Goal: Complete application form: Complete application form

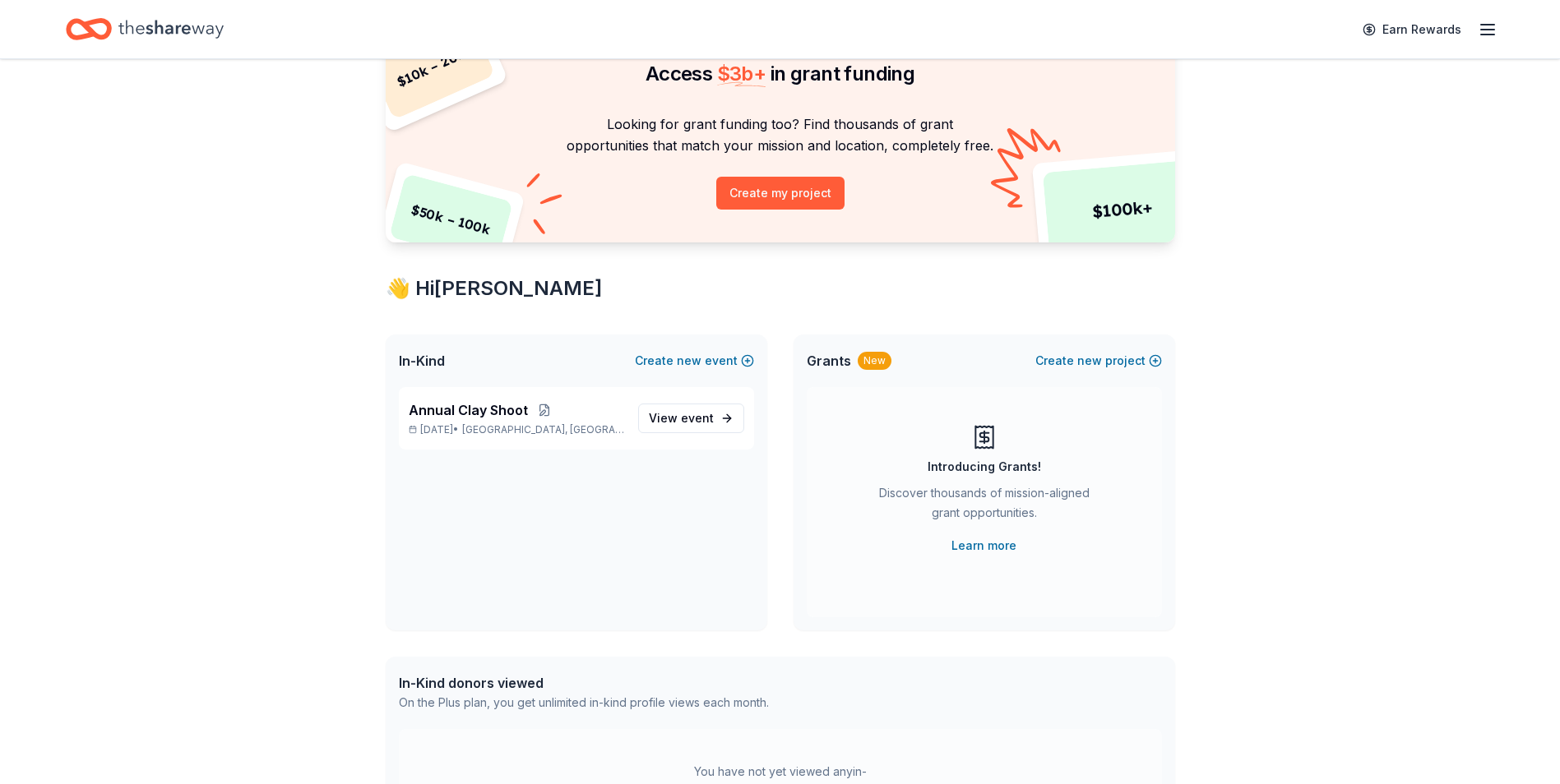
scroll to position [164, 0]
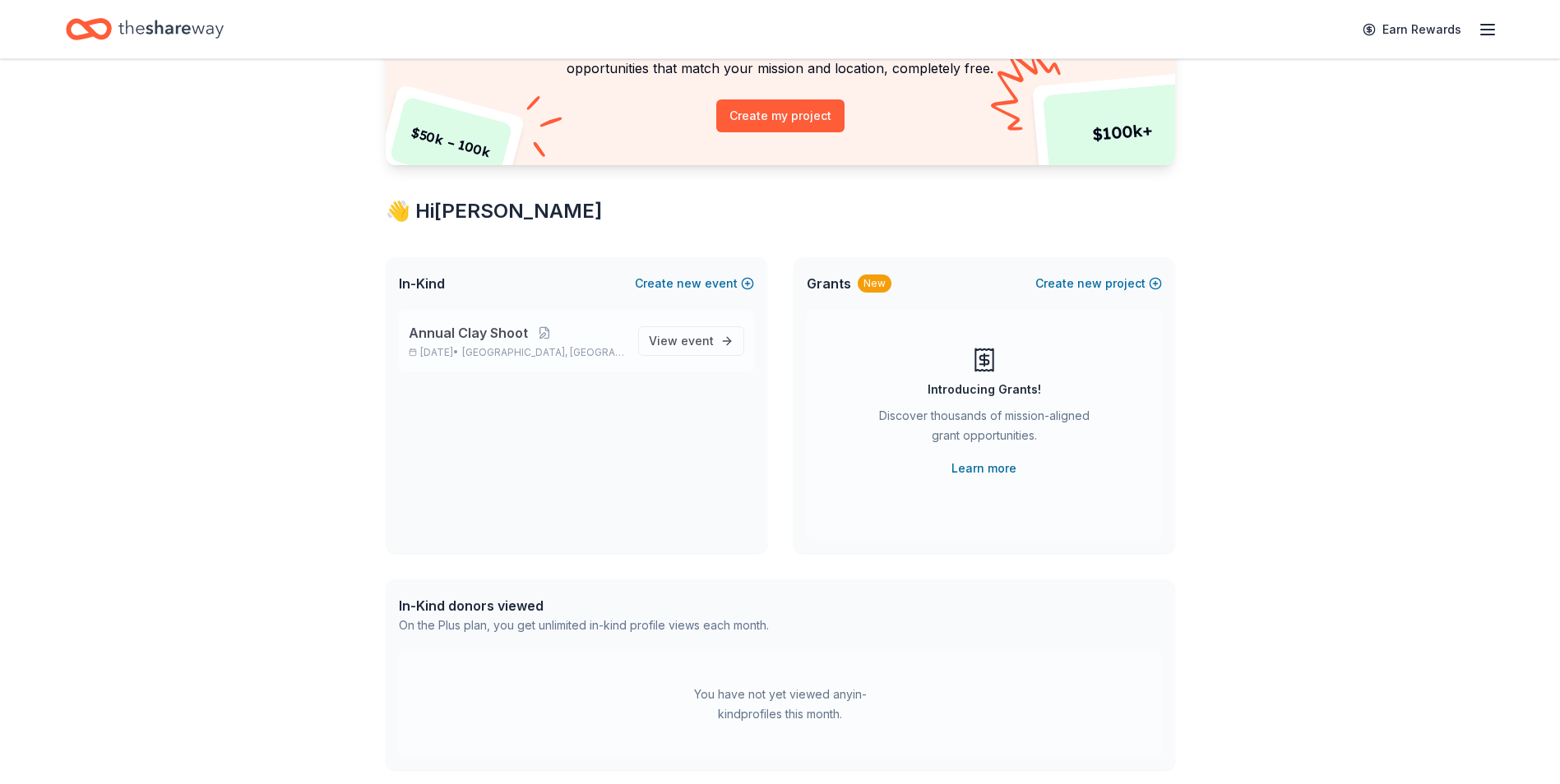
click at [444, 339] on span "Annual Clay Shoot" at bounding box center [468, 333] width 120 height 20
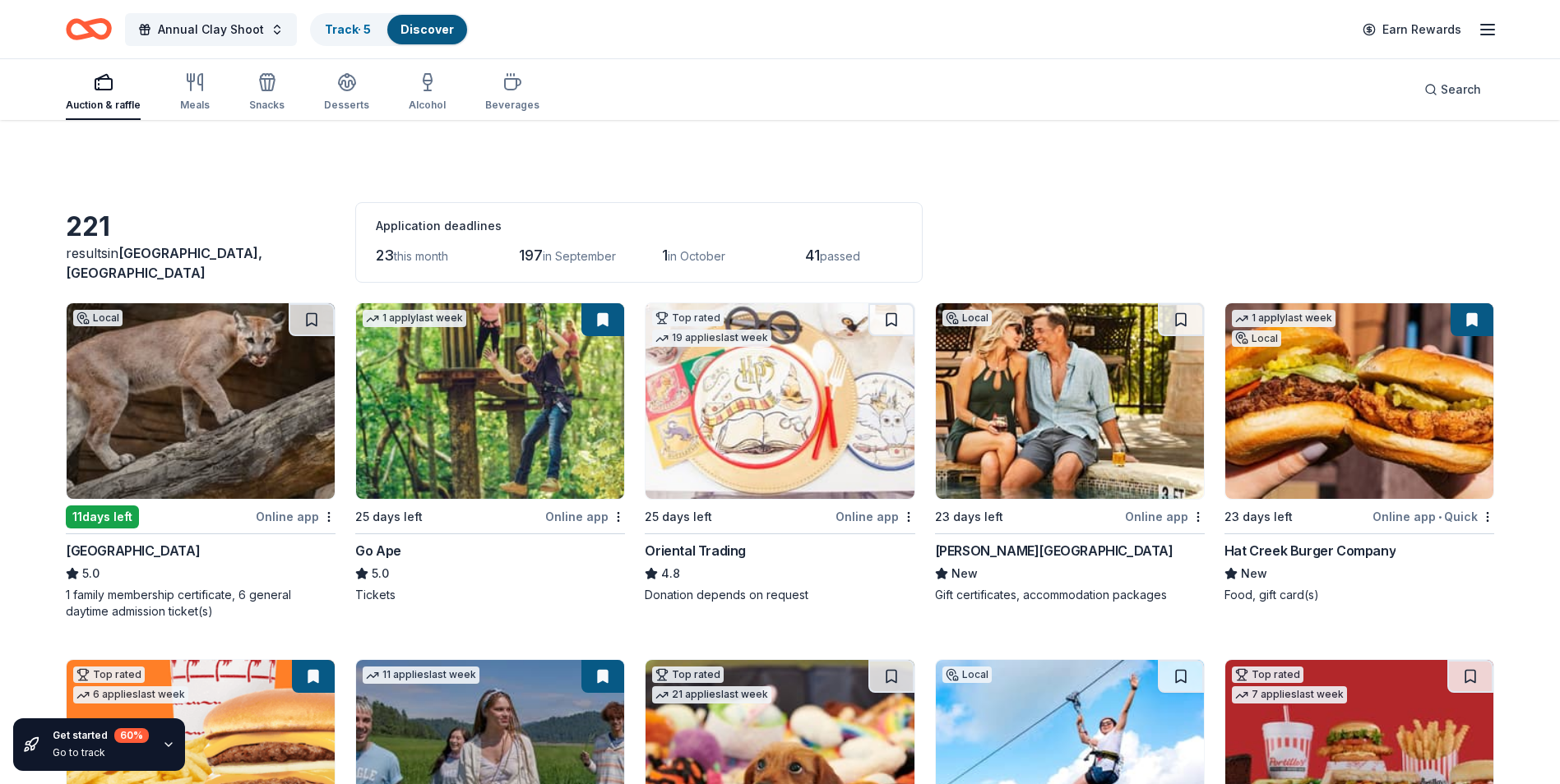
scroll to position [82, 0]
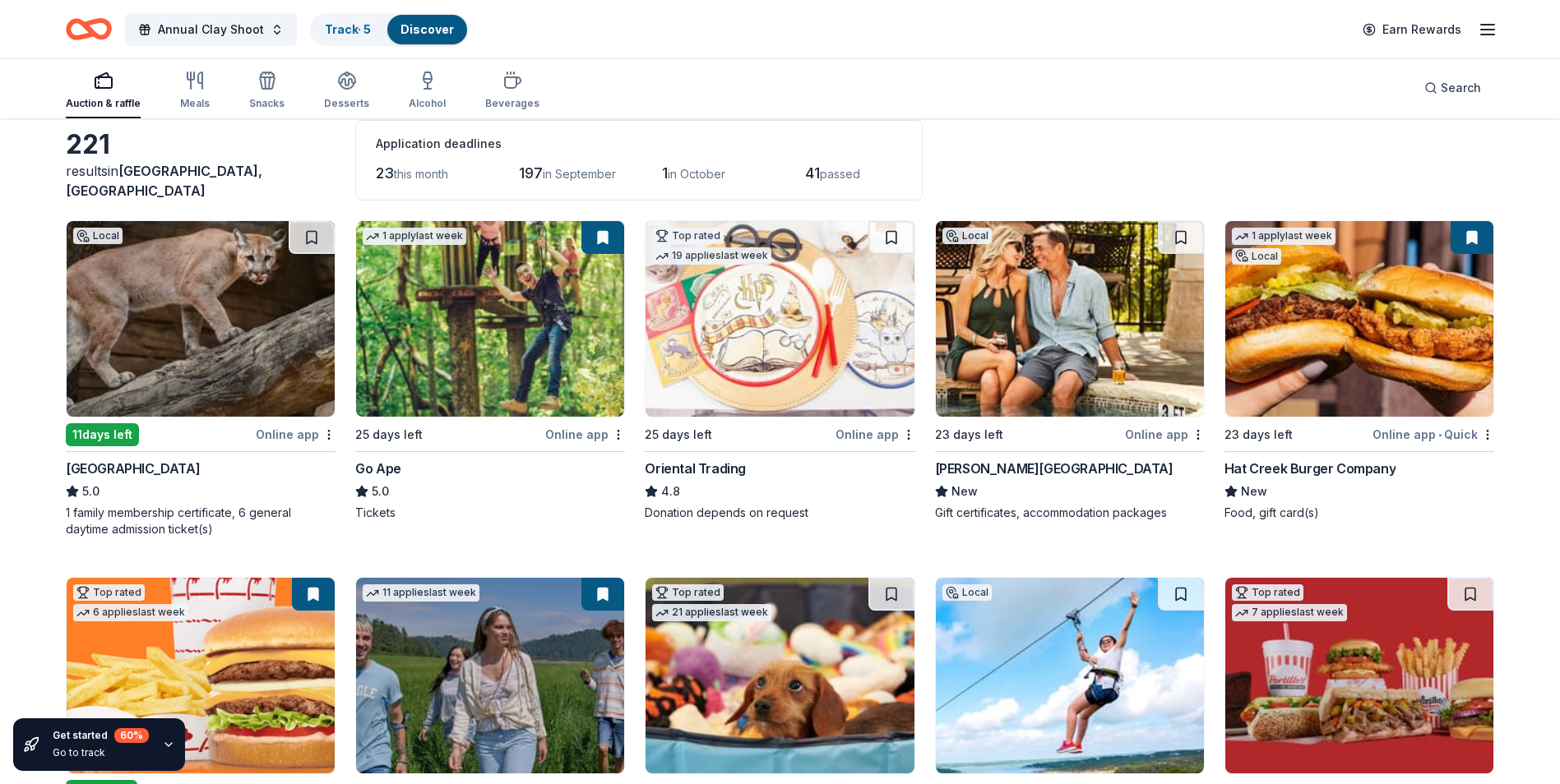
click at [1080, 338] on img at bounding box center [1069, 318] width 268 height 196
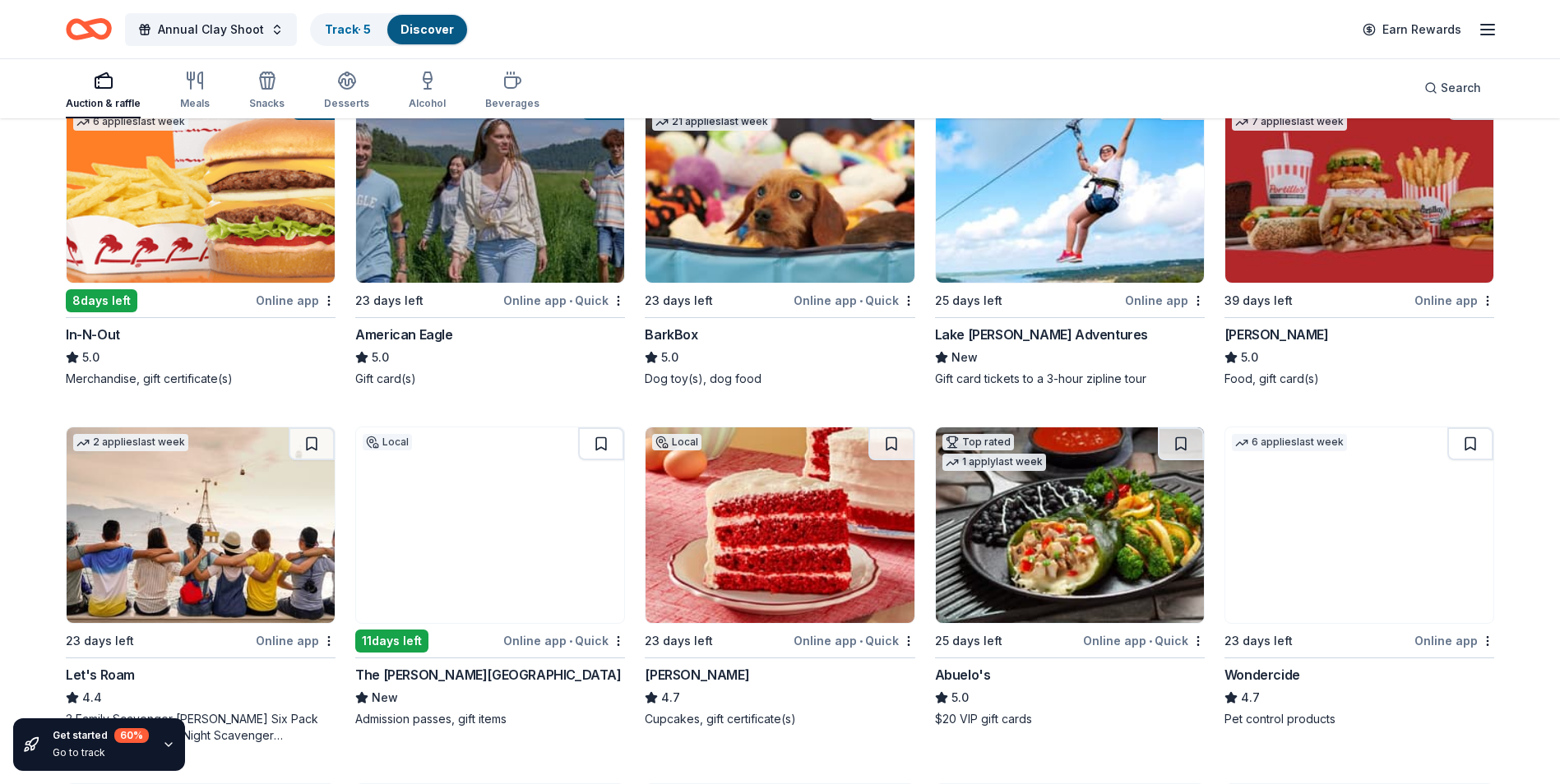
scroll to position [576, 0]
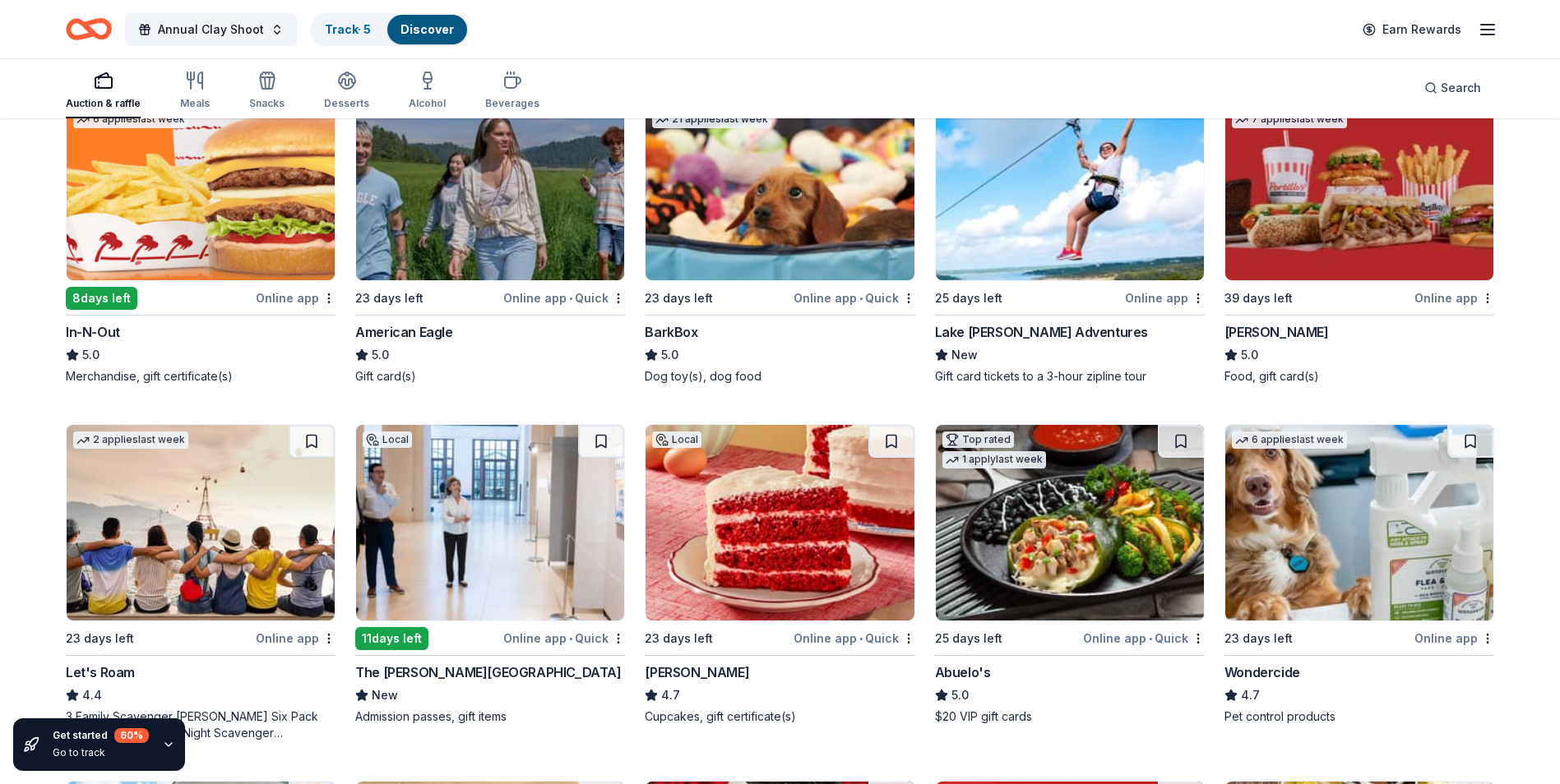
click at [264, 231] on img at bounding box center [201, 183] width 268 height 196
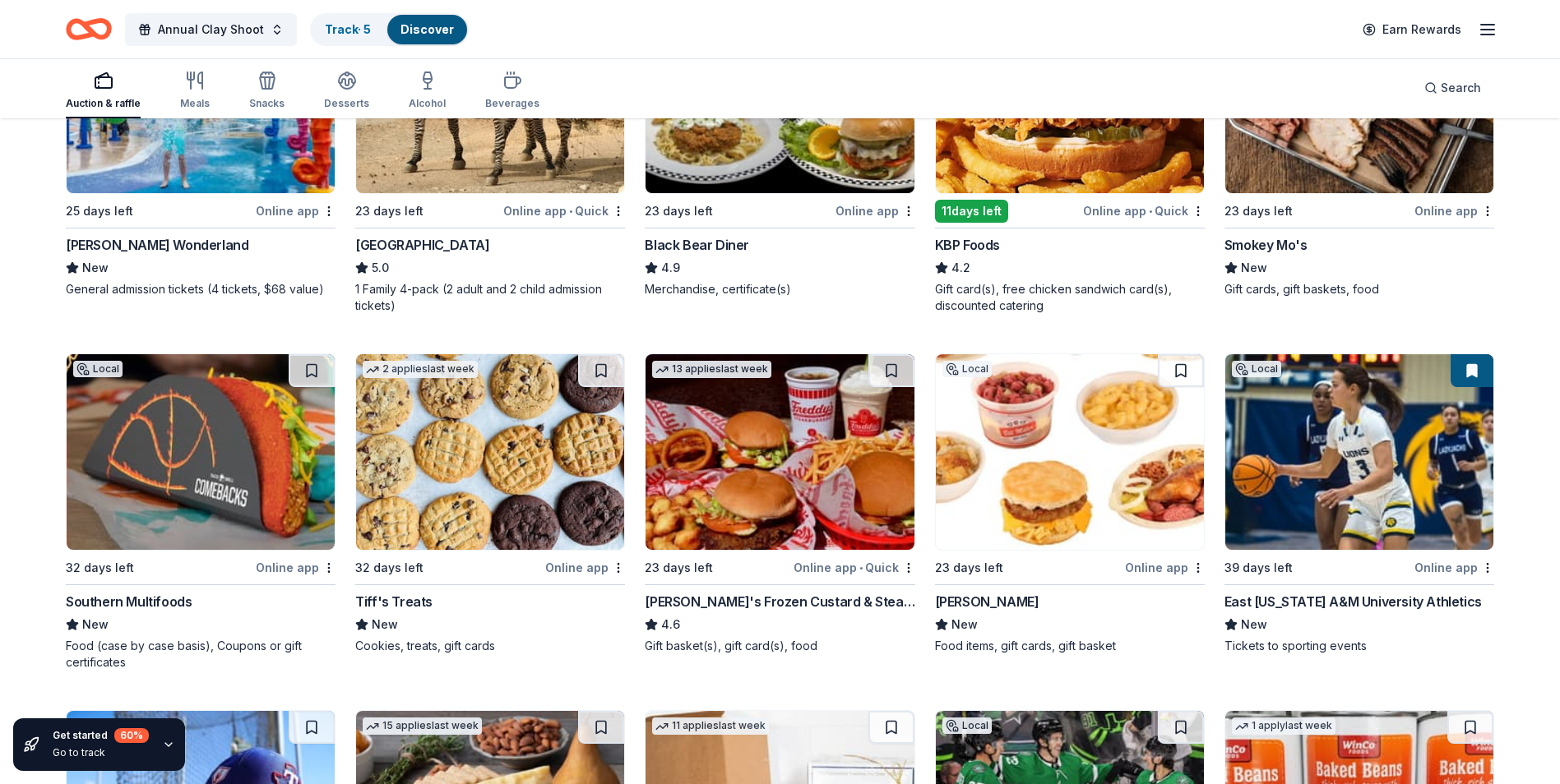
scroll to position [1431, 0]
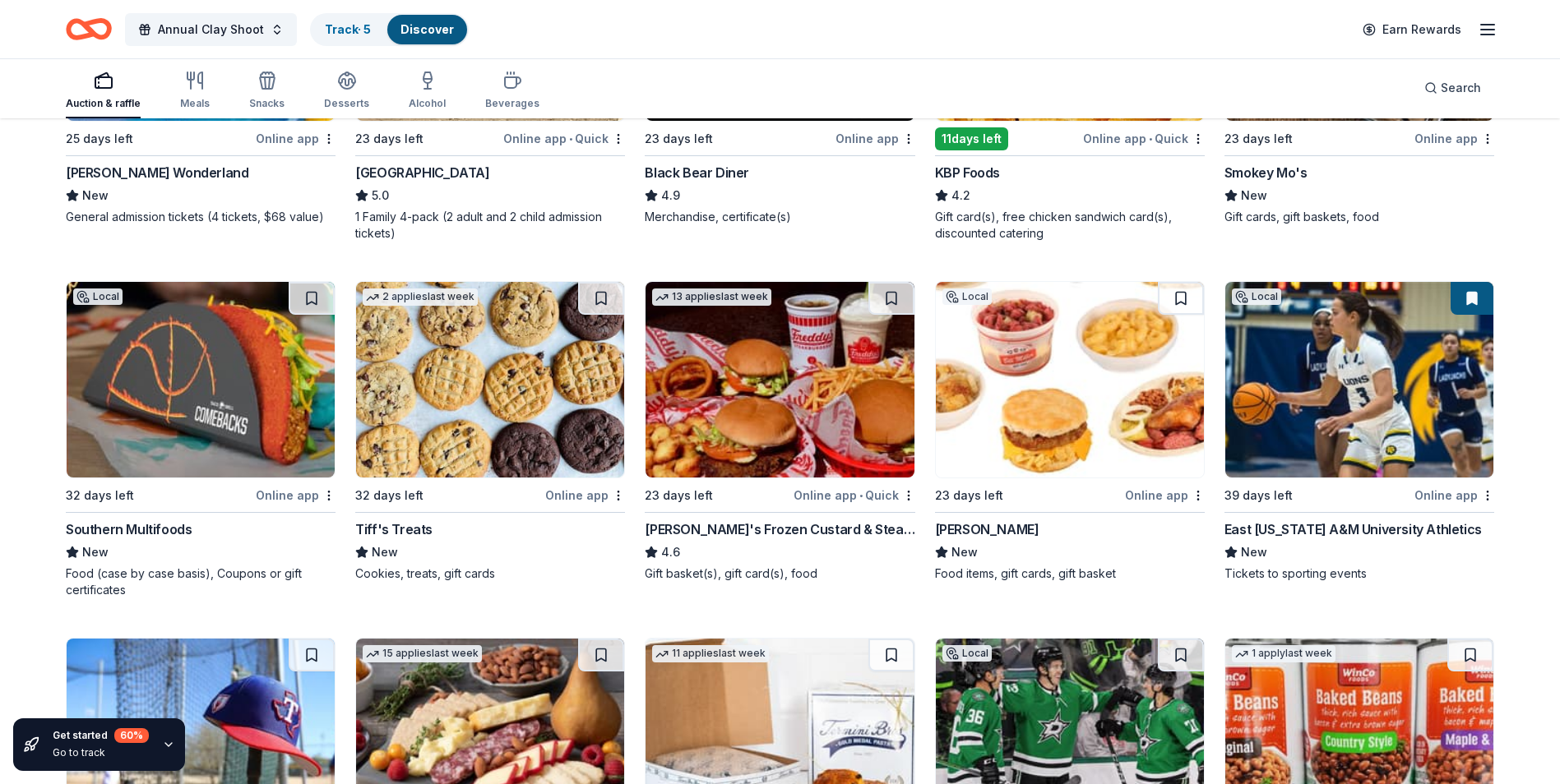
click at [749, 435] on img at bounding box center [780, 380] width 268 height 196
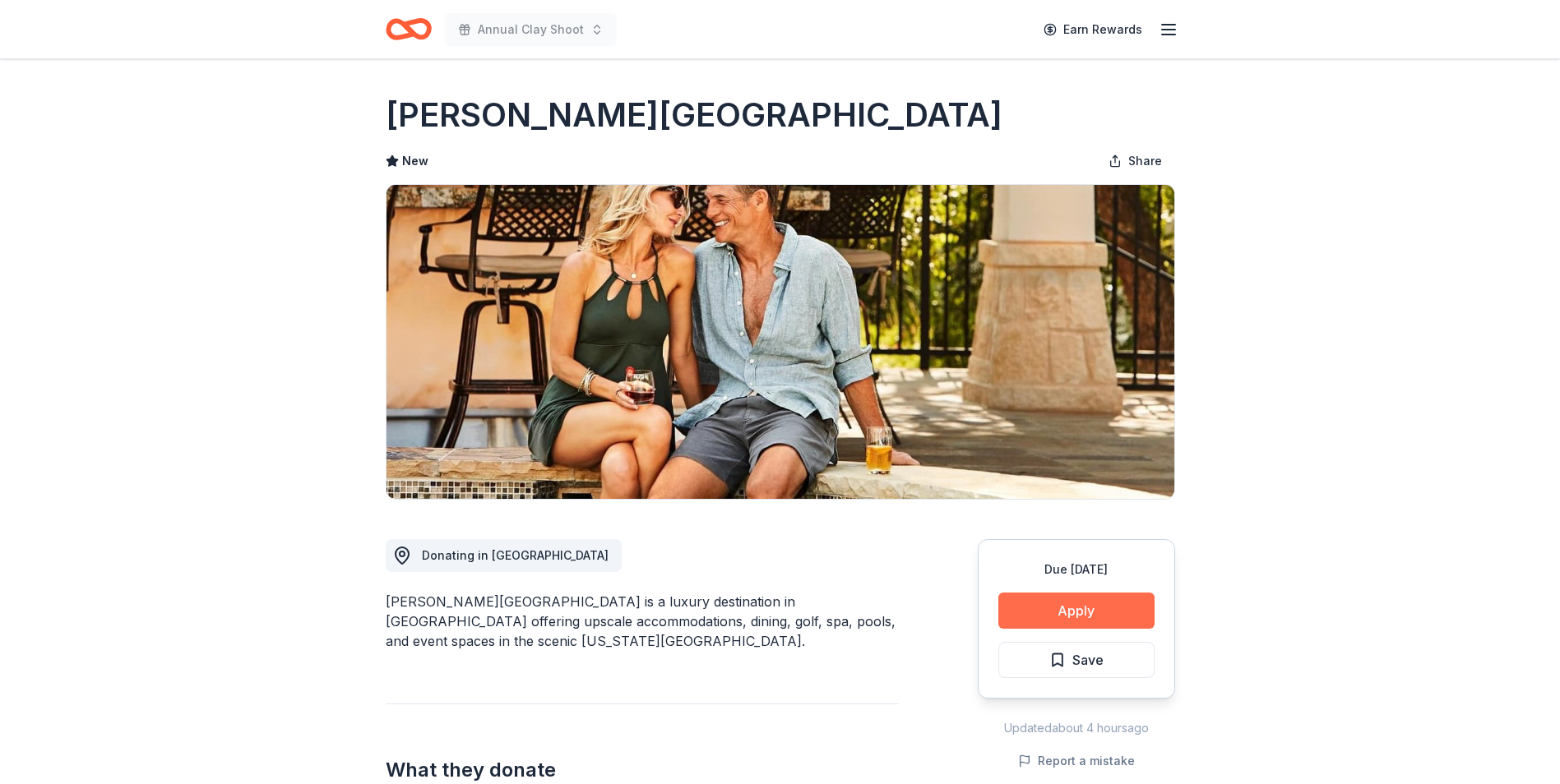
click at [1085, 608] on button "Apply" at bounding box center [1075, 611] width 156 height 36
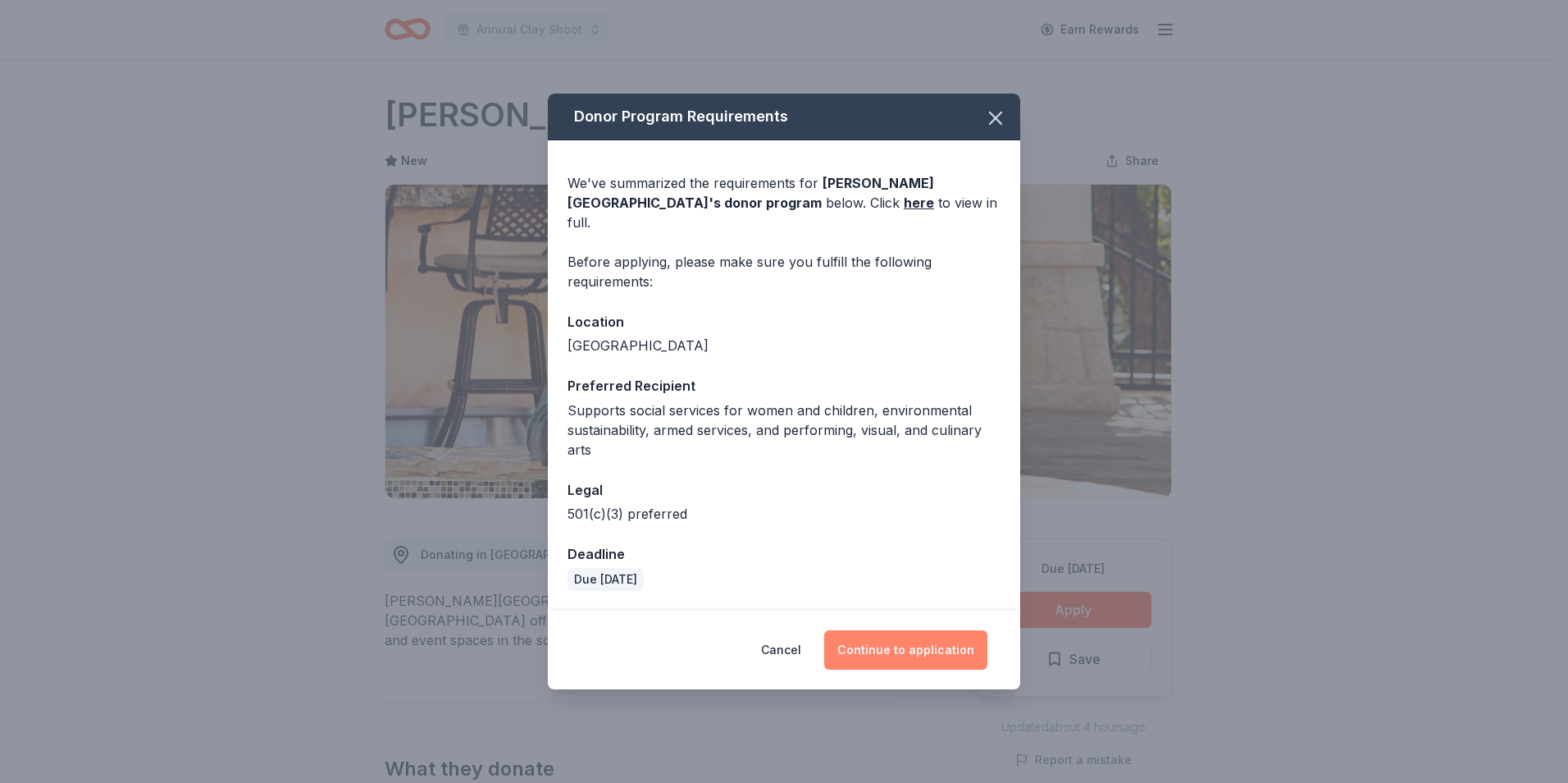
click at [883, 642] on button "Continue to application" at bounding box center [906, 649] width 163 height 39
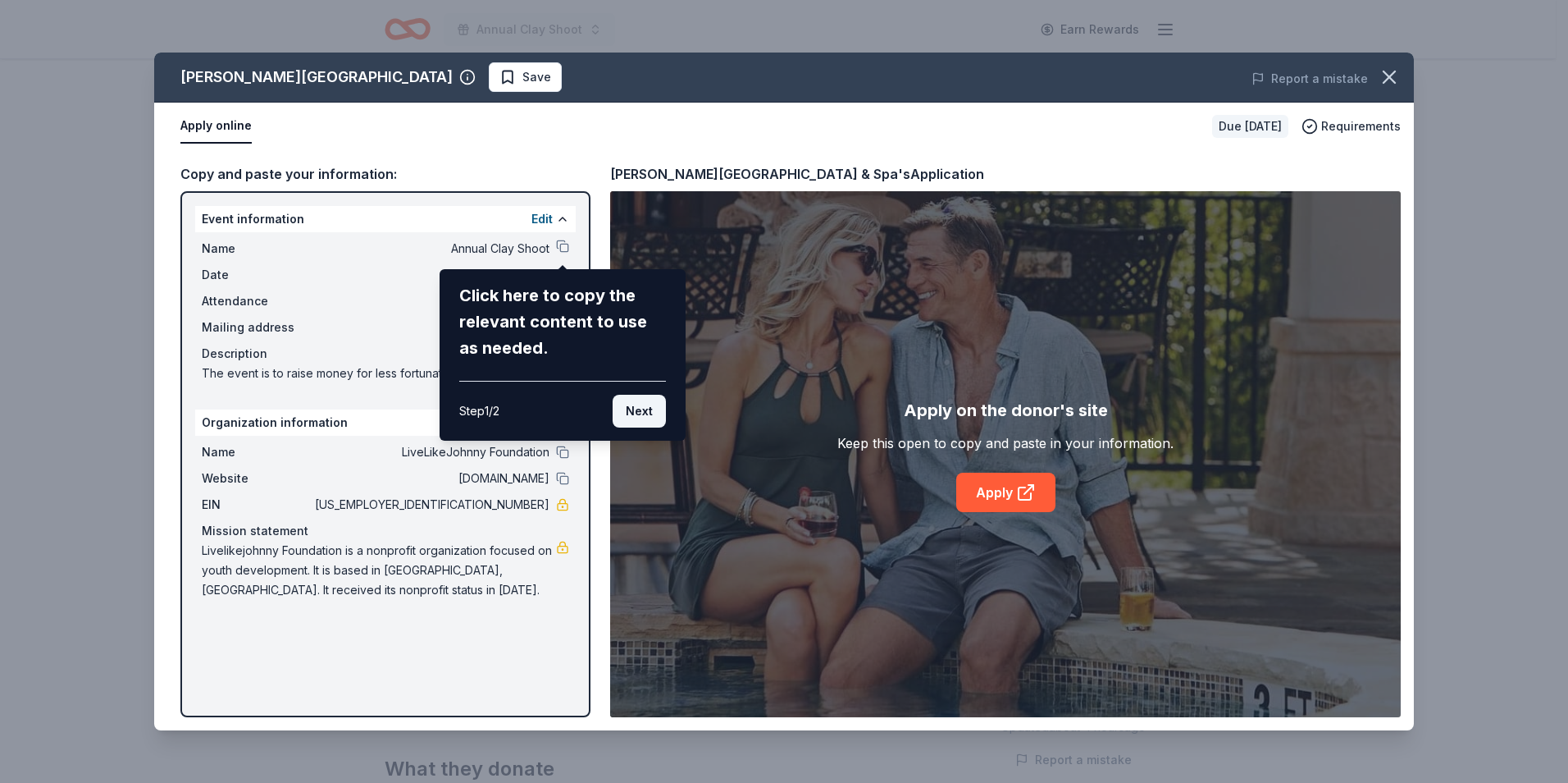
click at [645, 411] on button "Next" at bounding box center [639, 411] width 53 height 32
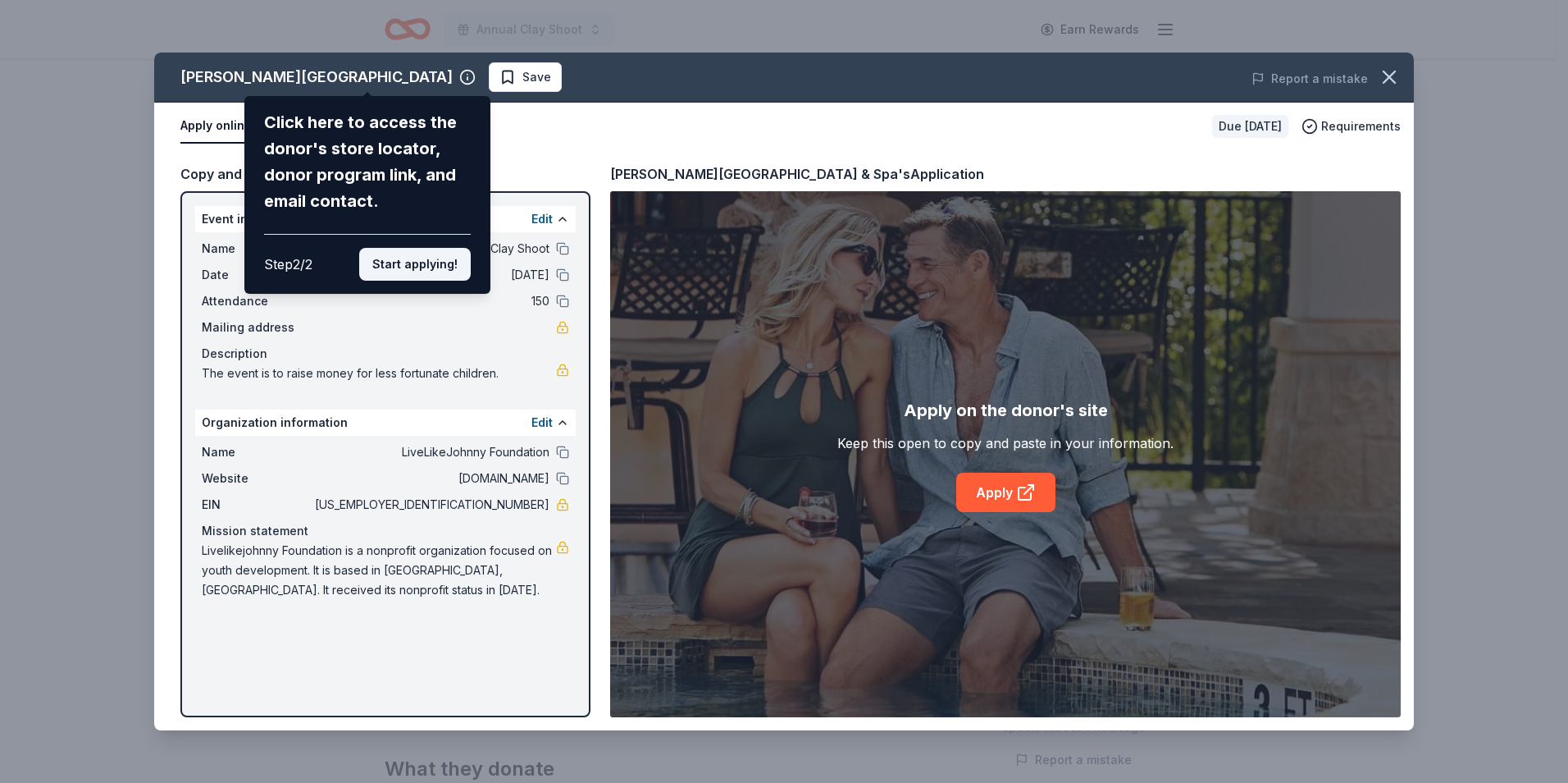
click at [403, 267] on button "Start applying!" at bounding box center [414, 265] width 112 height 32
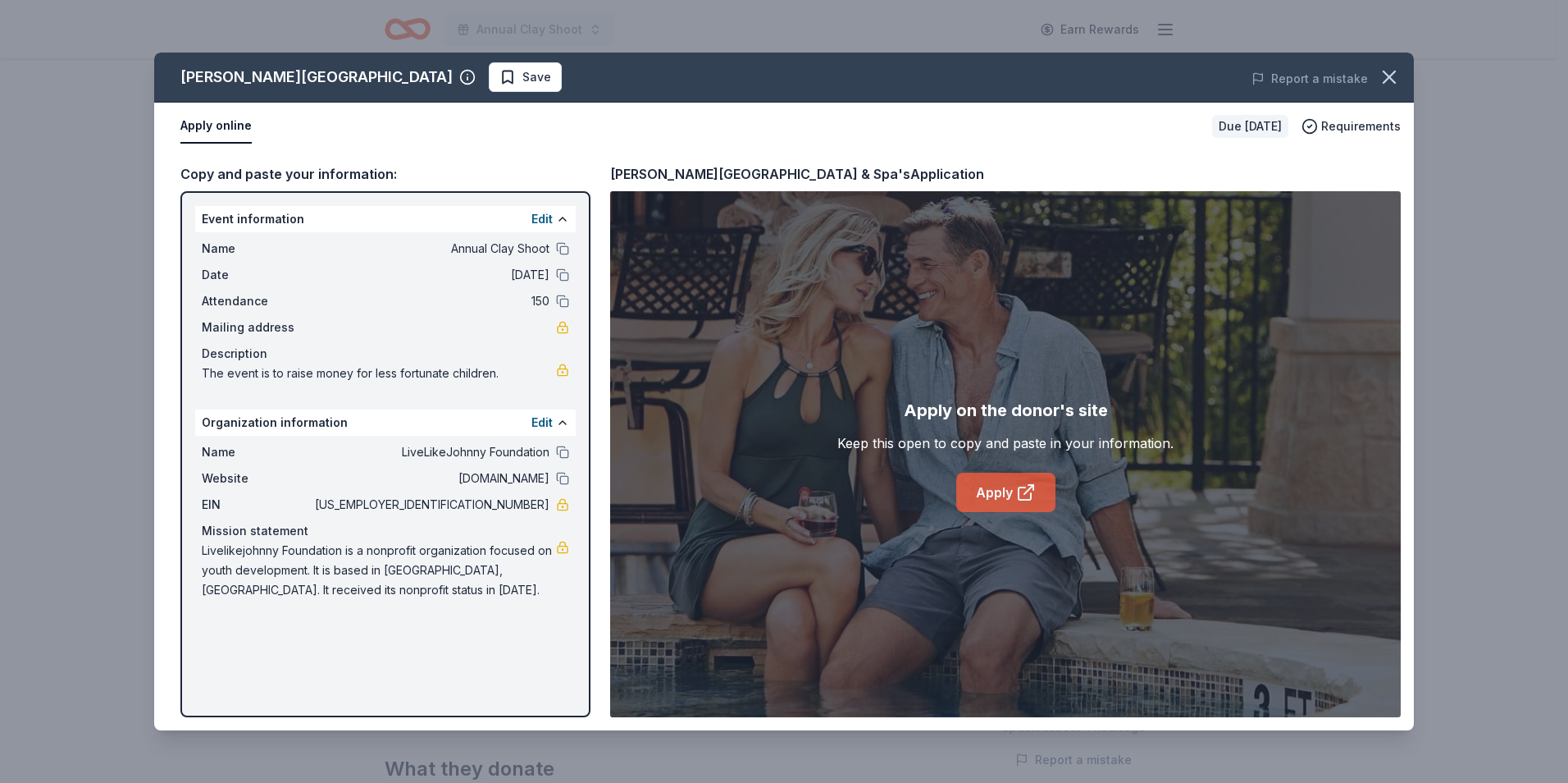
click at [999, 488] on link "Apply" at bounding box center [1006, 492] width 99 height 39
click at [1386, 74] on icon "button" at bounding box center [1390, 77] width 11 height 11
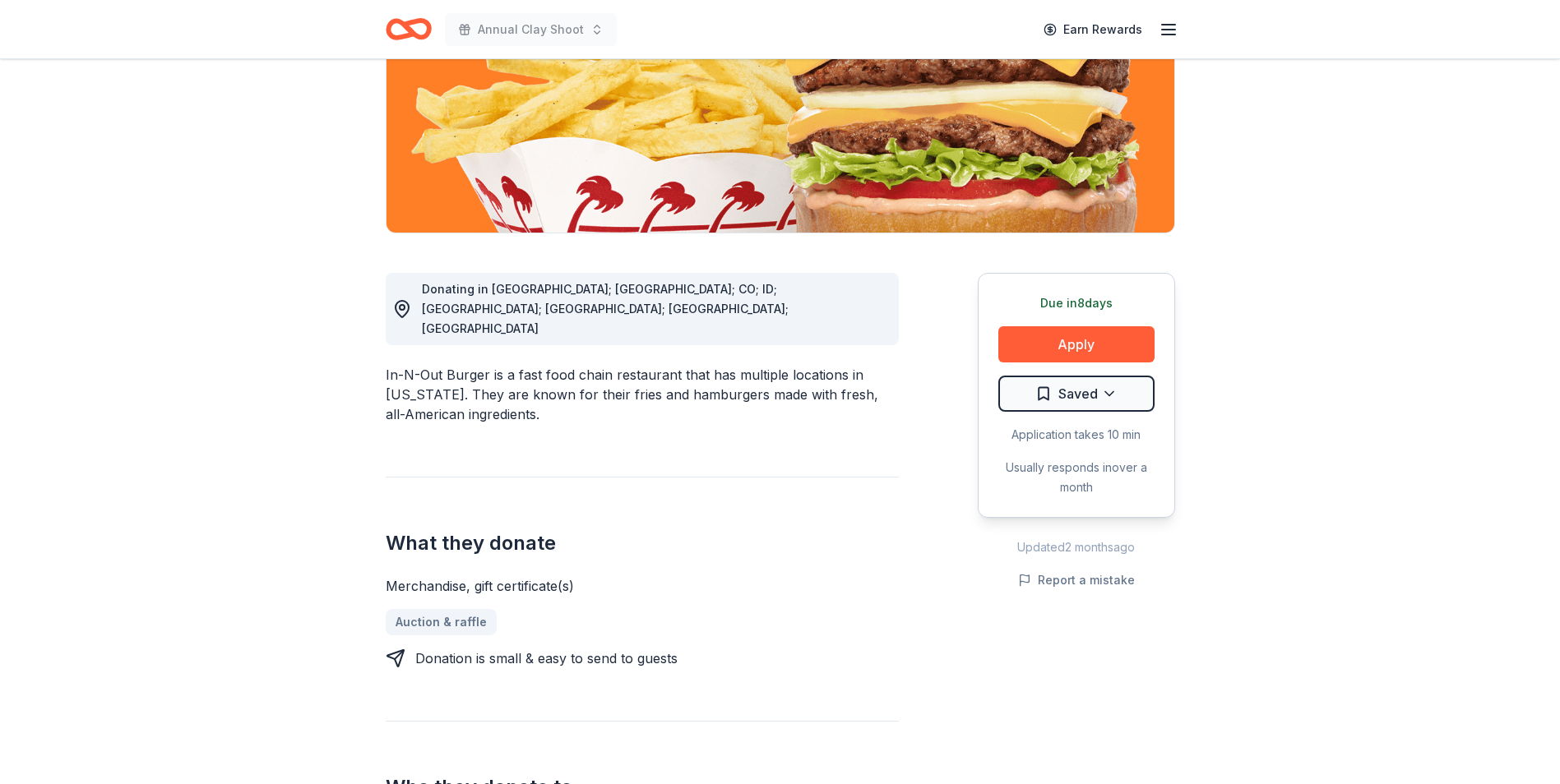
scroll to position [329, 0]
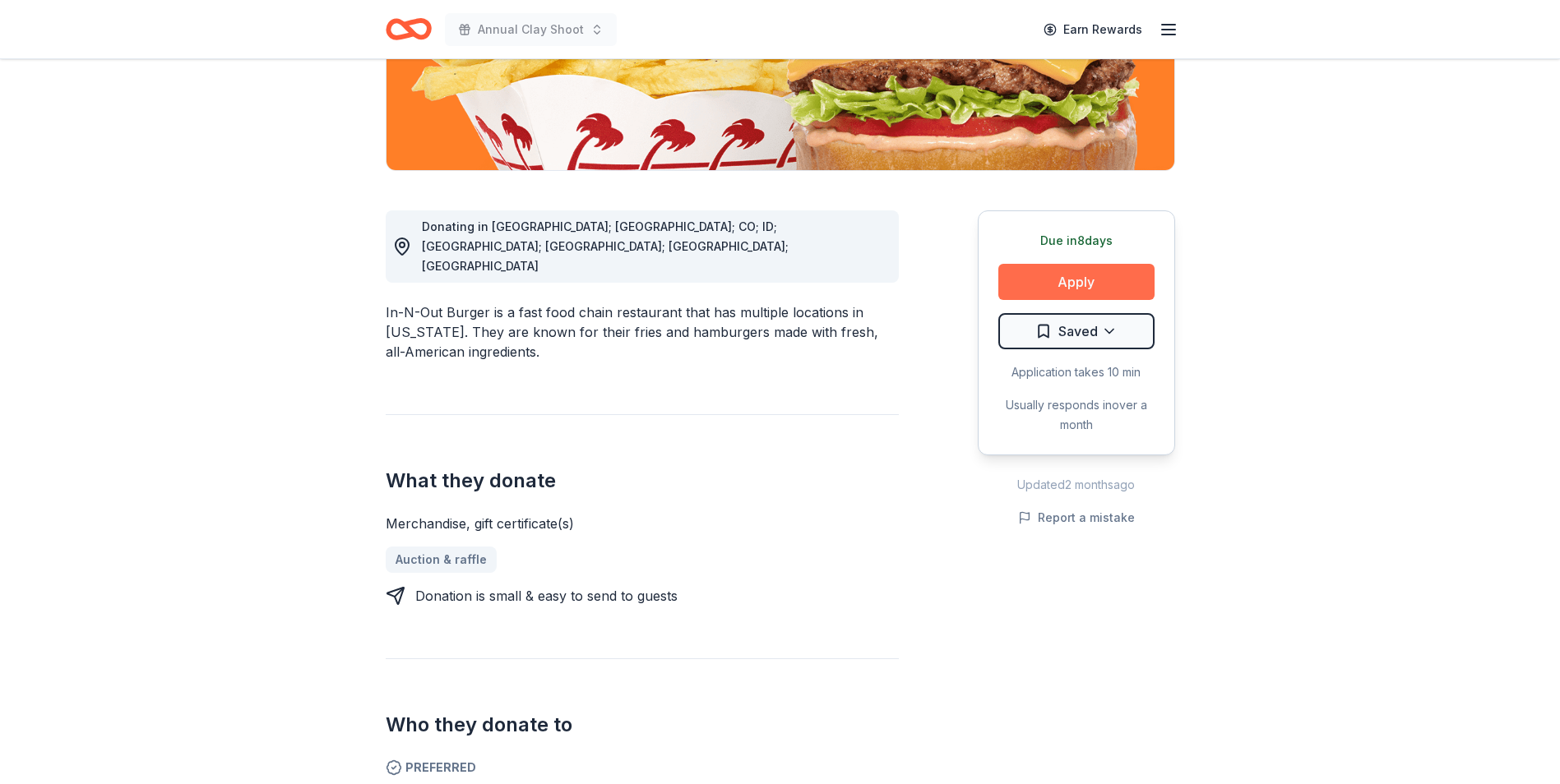
click at [1064, 280] on button "Apply" at bounding box center [1075, 282] width 156 height 36
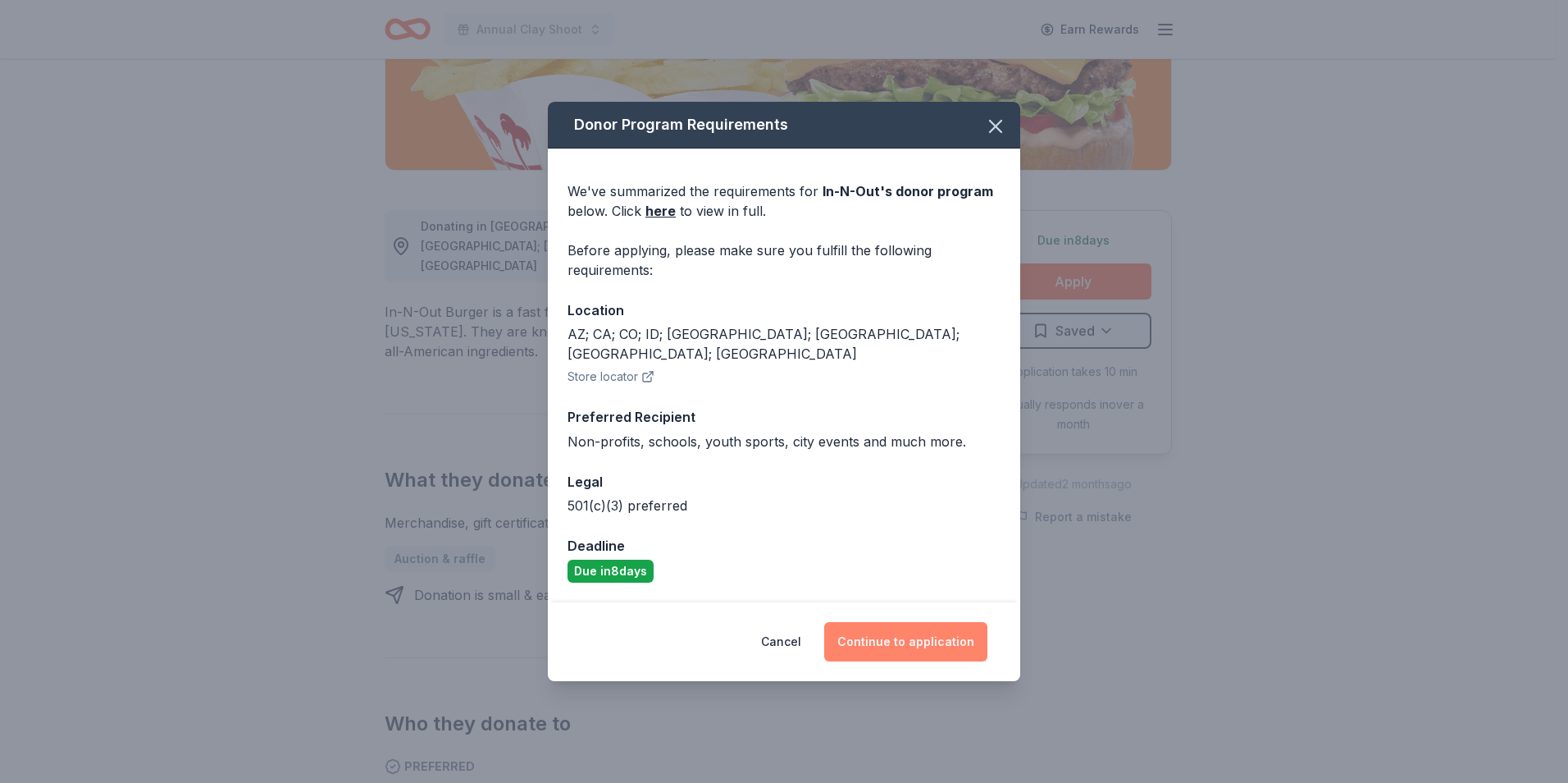
click at [926, 634] on button "Continue to application" at bounding box center [906, 642] width 163 height 39
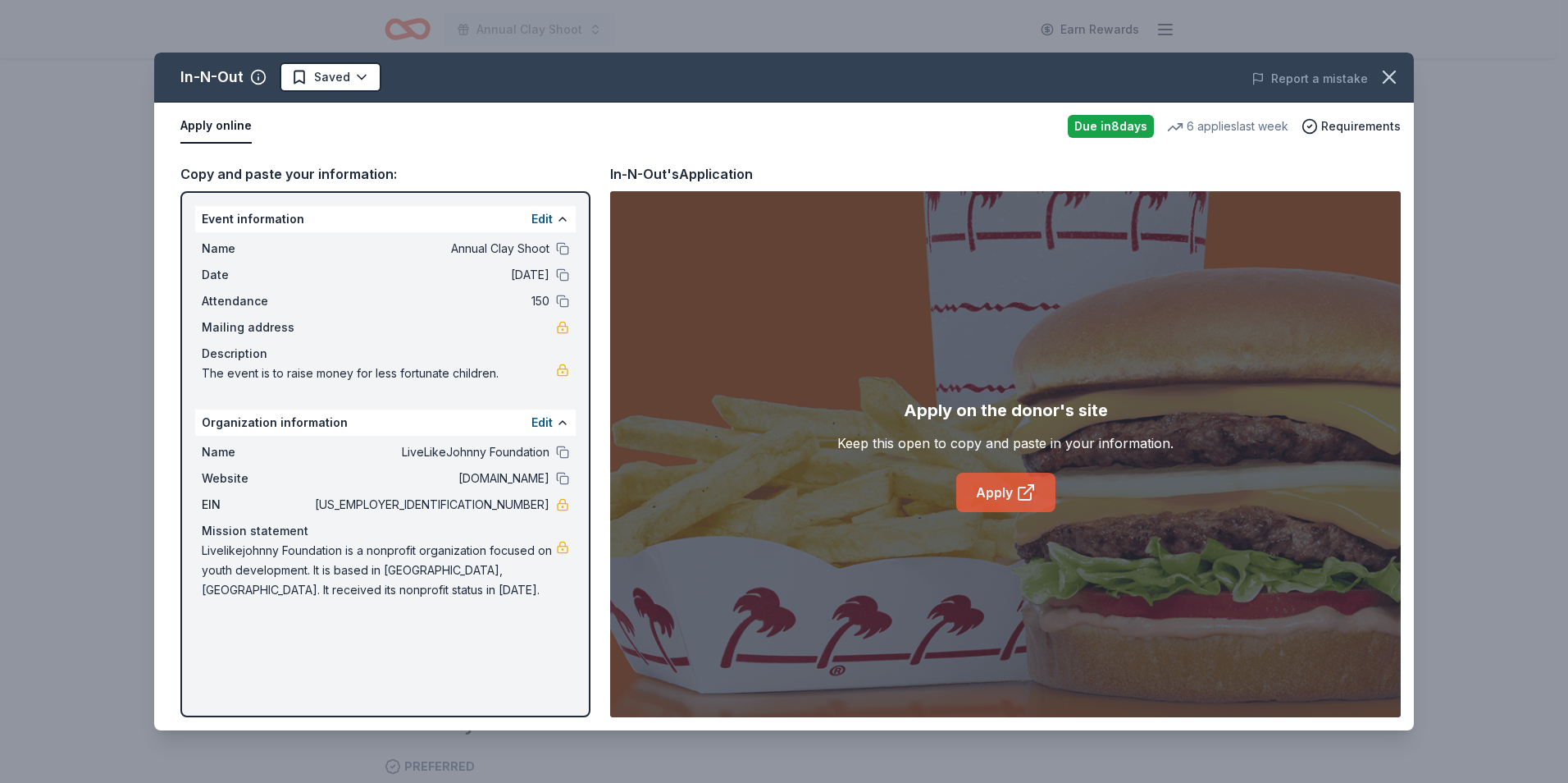
click at [999, 497] on link "Apply" at bounding box center [1006, 492] width 99 height 39
click at [1387, 73] on icon "button" at bounding box center [1390, 77] width 23 height 23
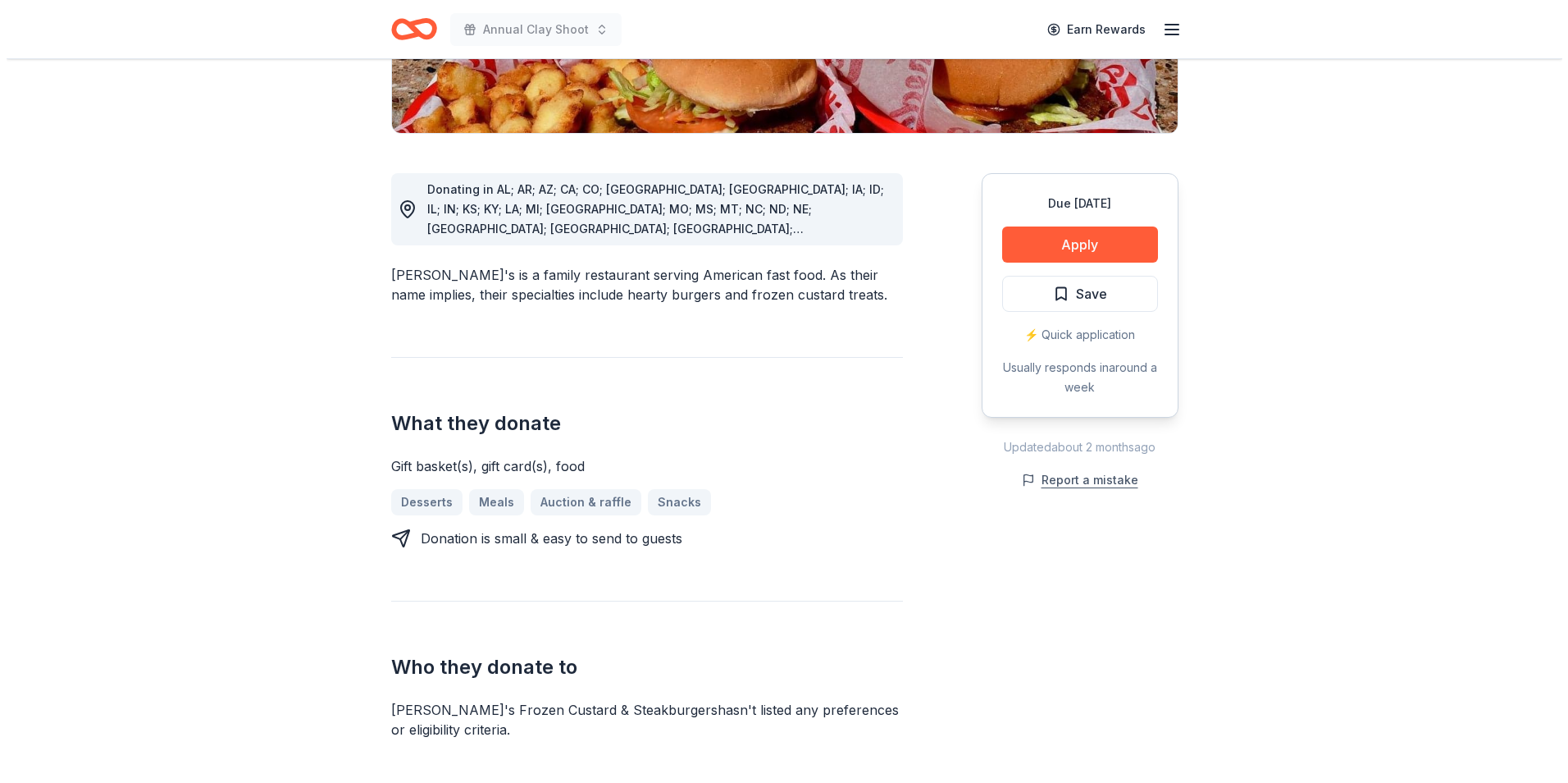
scroll to position [411, 0]
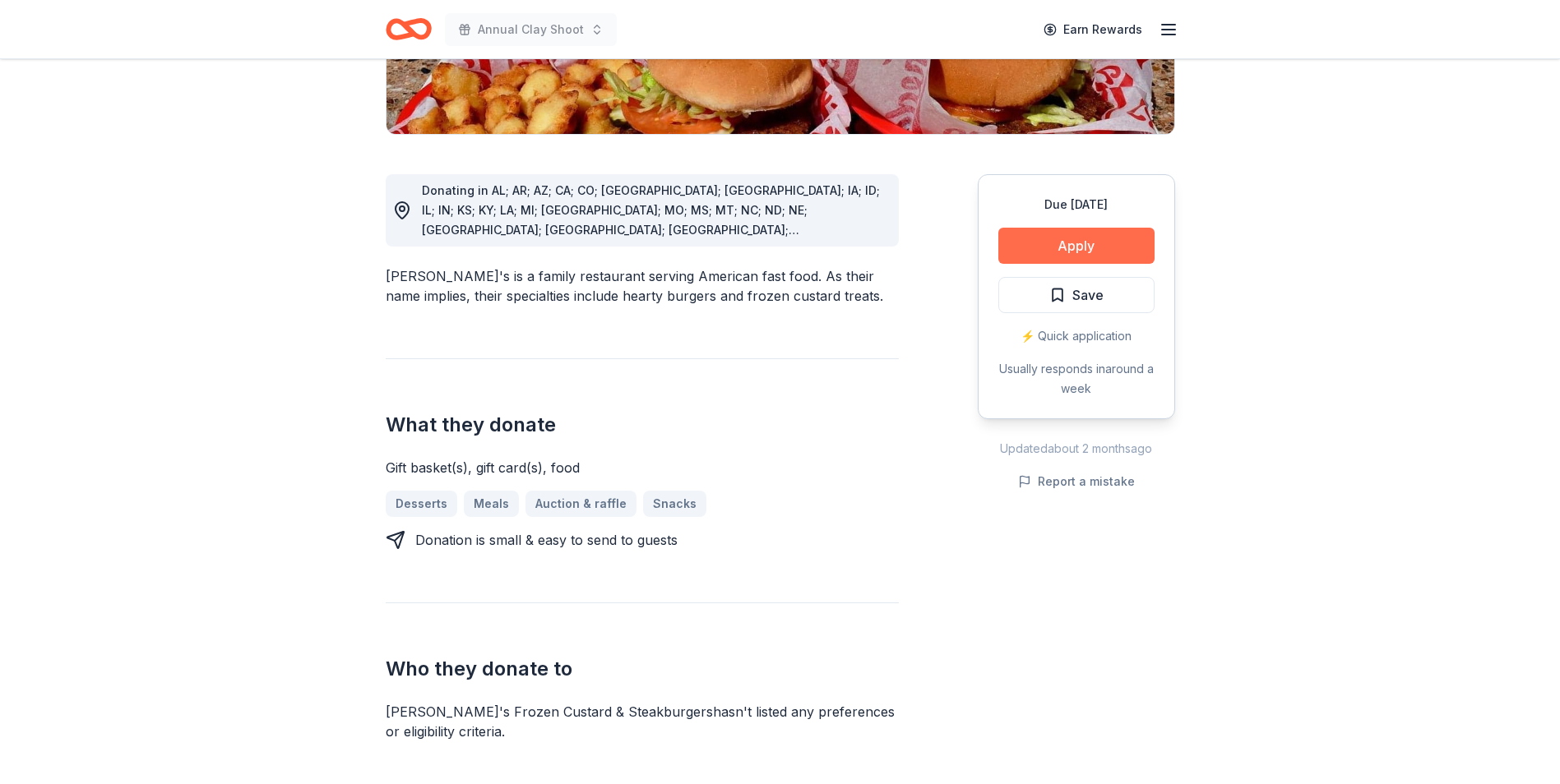
click at [1074, 228] on button "Apply" at bounding box center [1075, 246] width 156 height 36
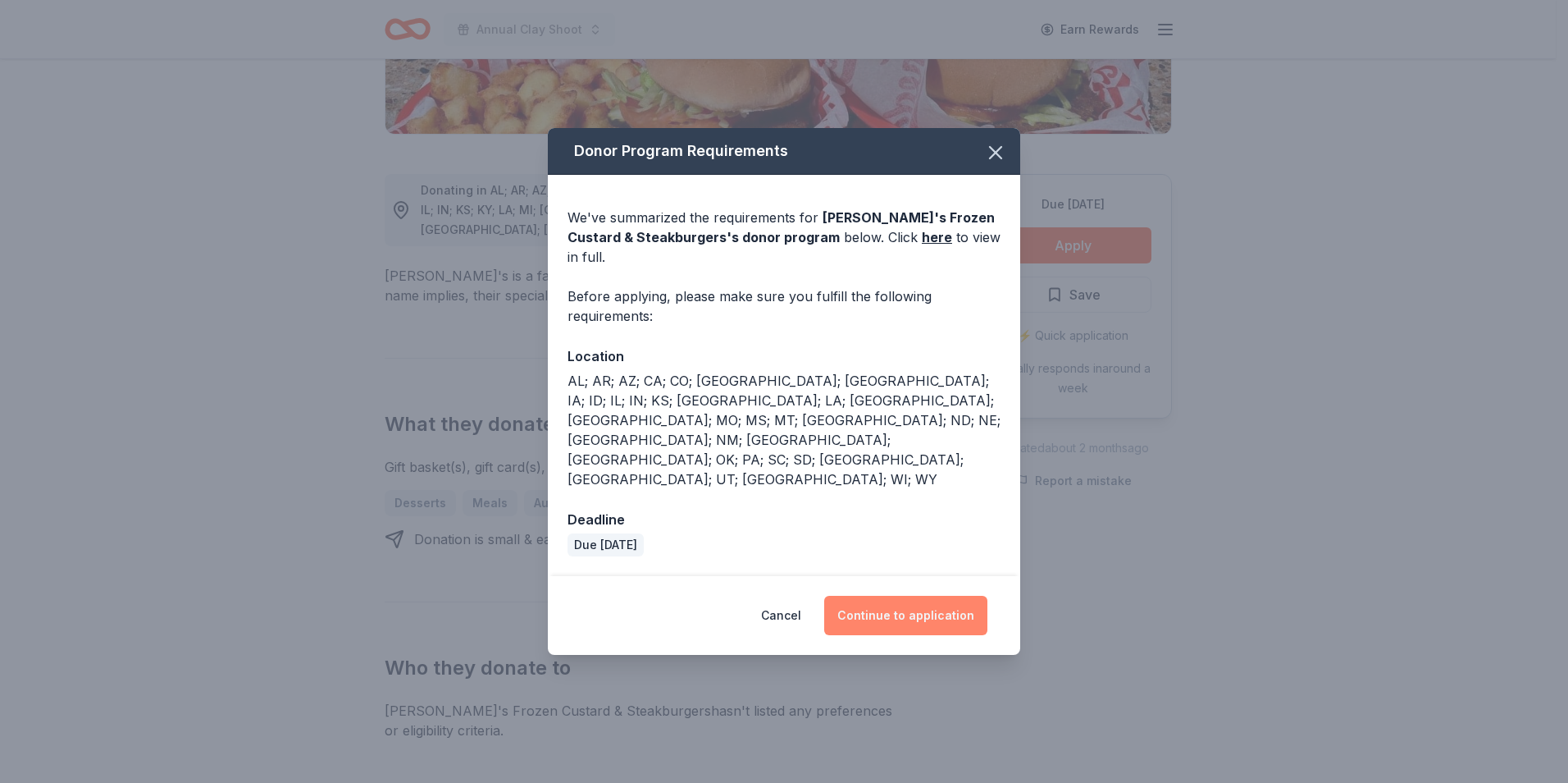
click at [900, 596] on button "Continue to application" at bounding box center [906, 615] width 163 height 39
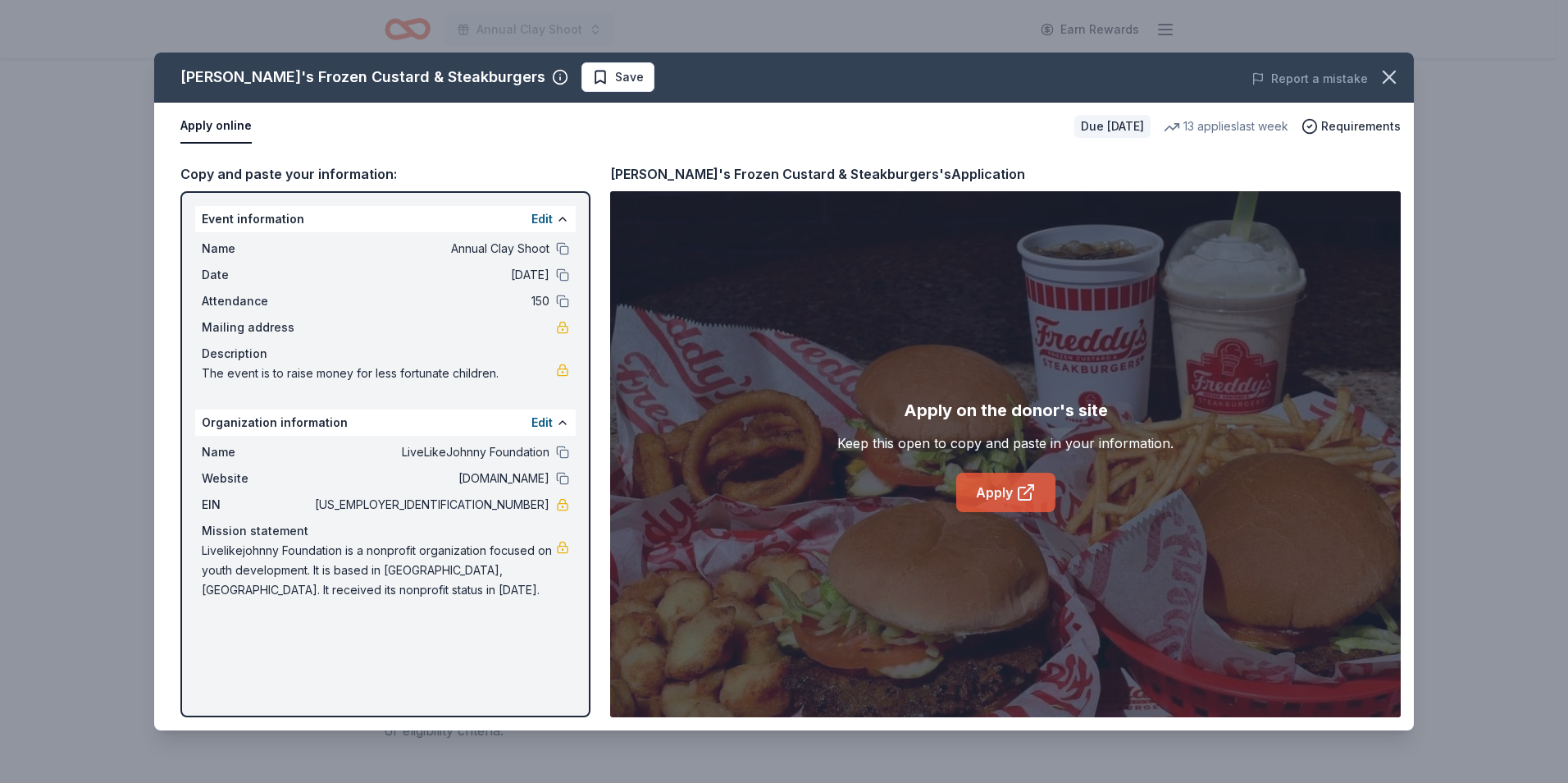
click at [1014, 497] on link "Apply" at bounding box center [1006, 492] width 99 height 39
